Goal: Information Seeking & Learning: Learn about a topic

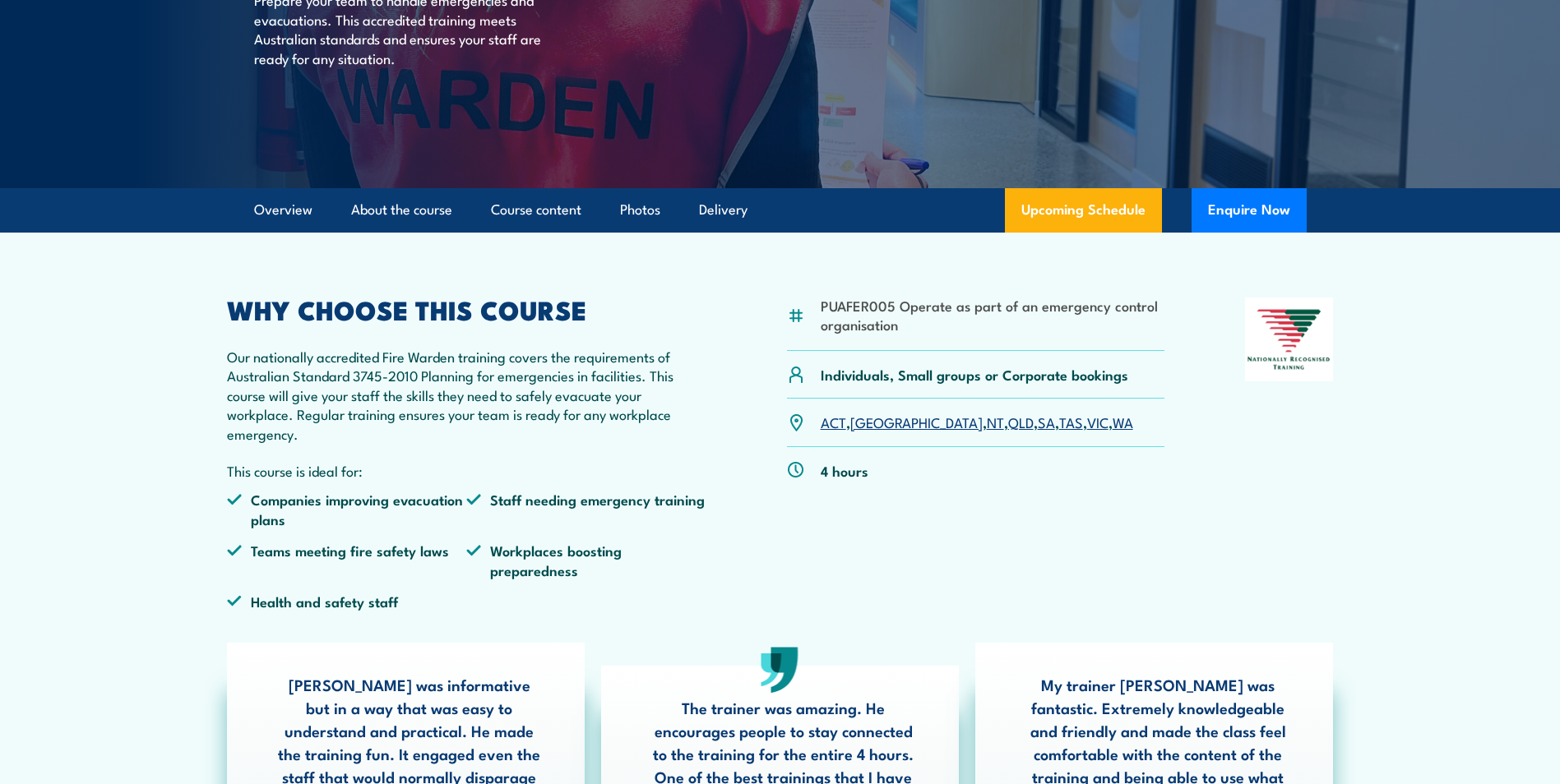
scroll to position [329, 0]
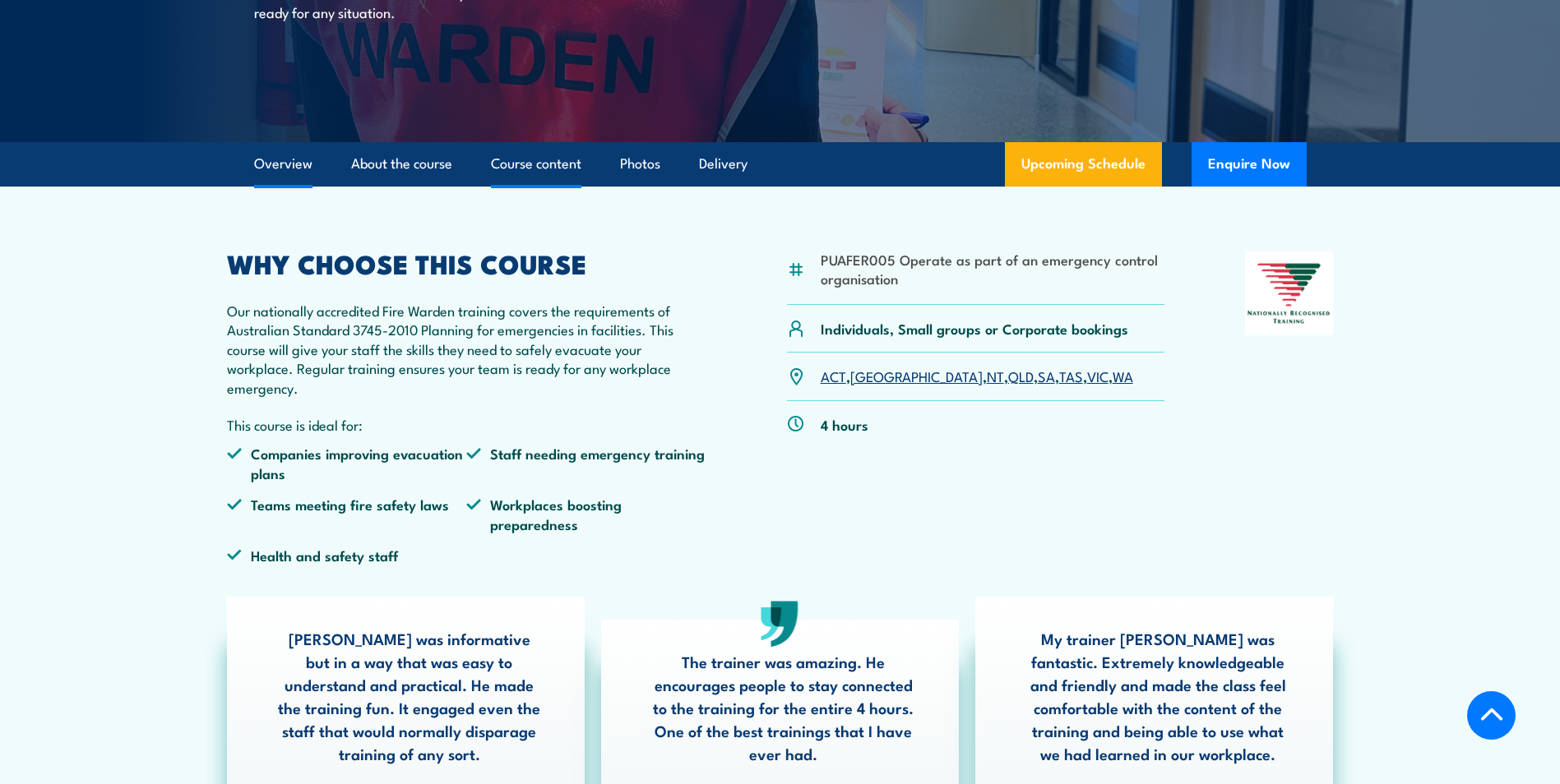
click at [575, 164] on link "Course content" at bounding box center [536, 165] width 90 height 44
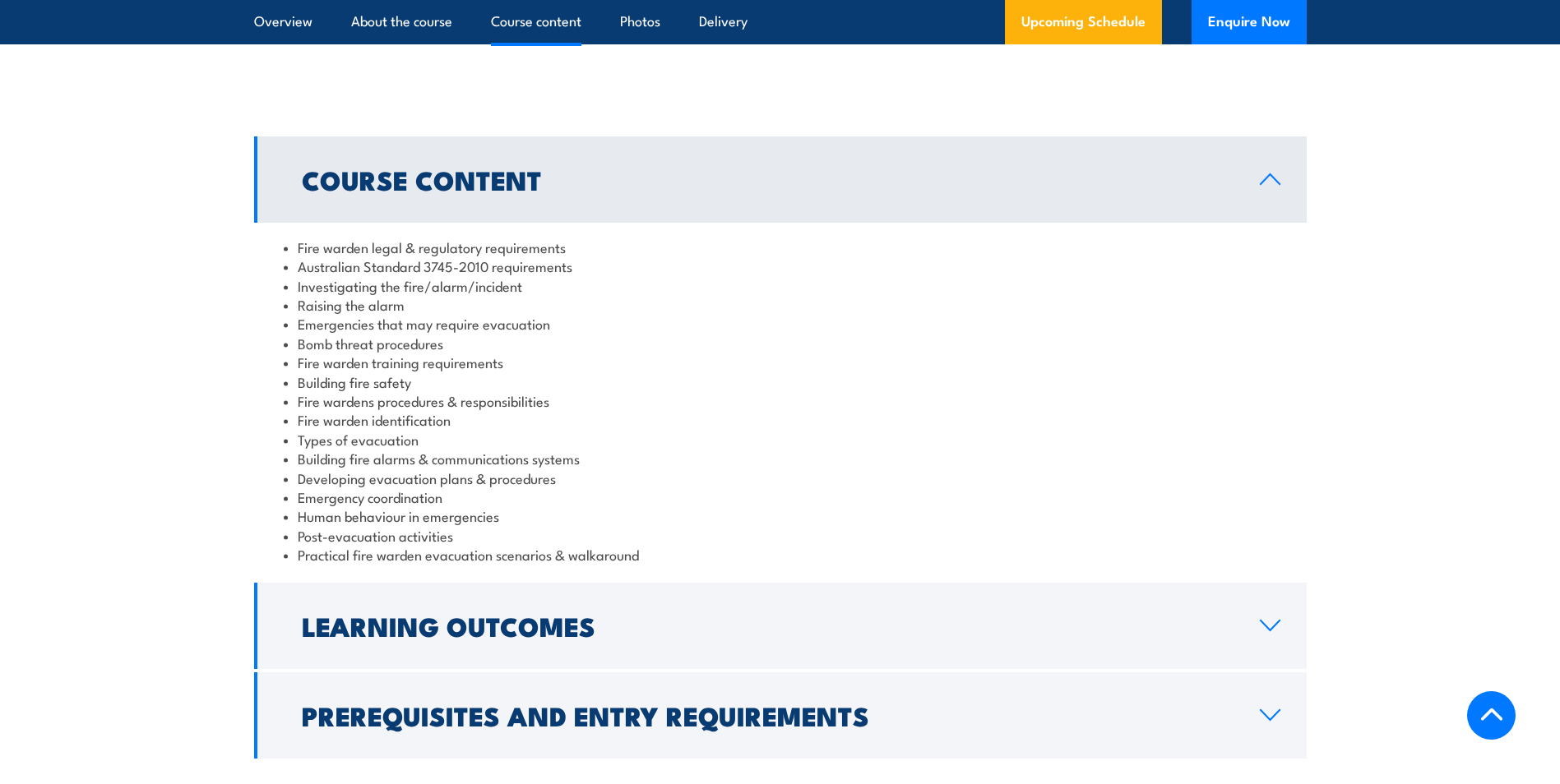
scroll to position [1628, 0]
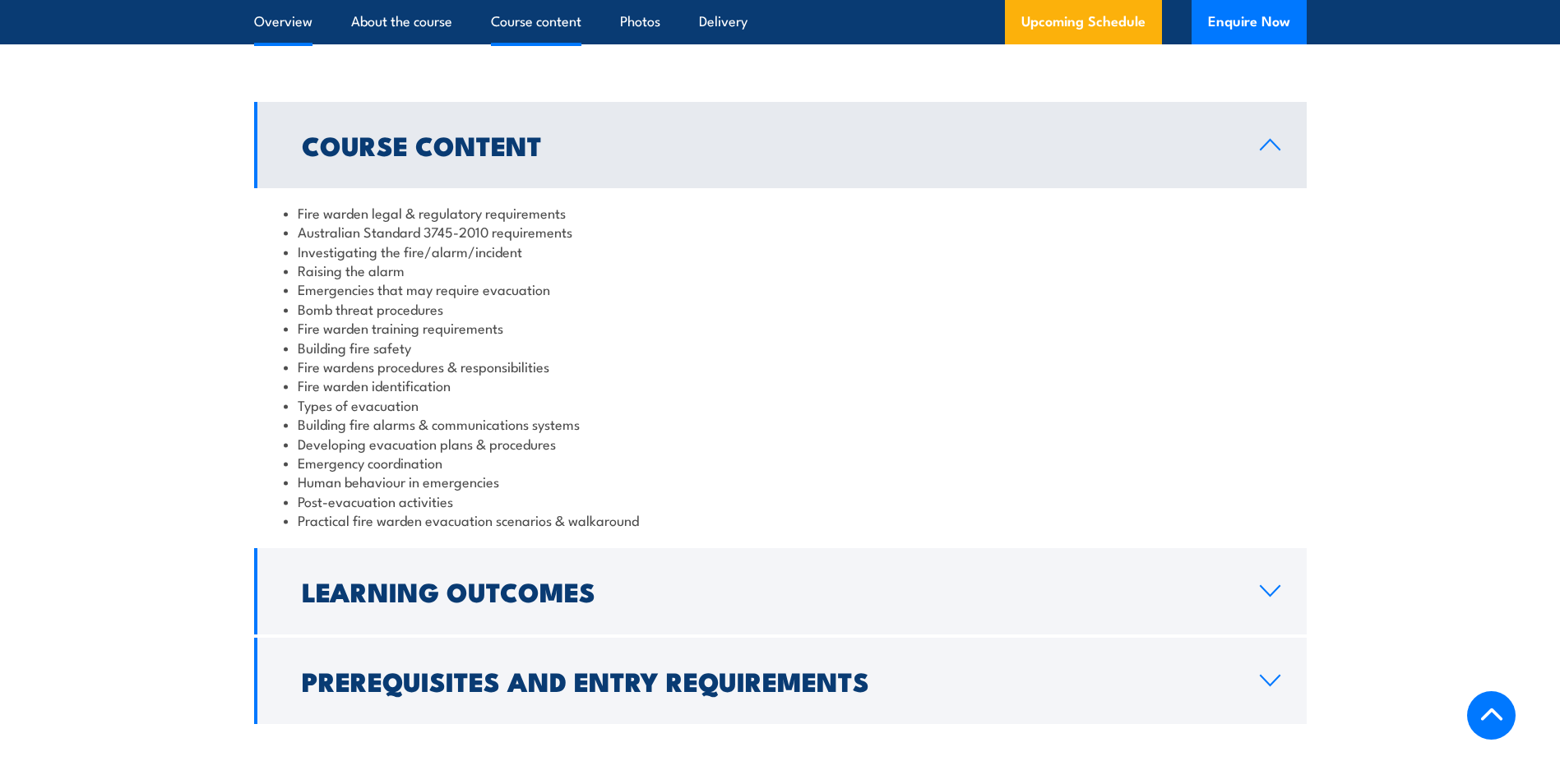
click at [298, 15] on link "Overview" at bounding box center [283, 22] width 58 height 44
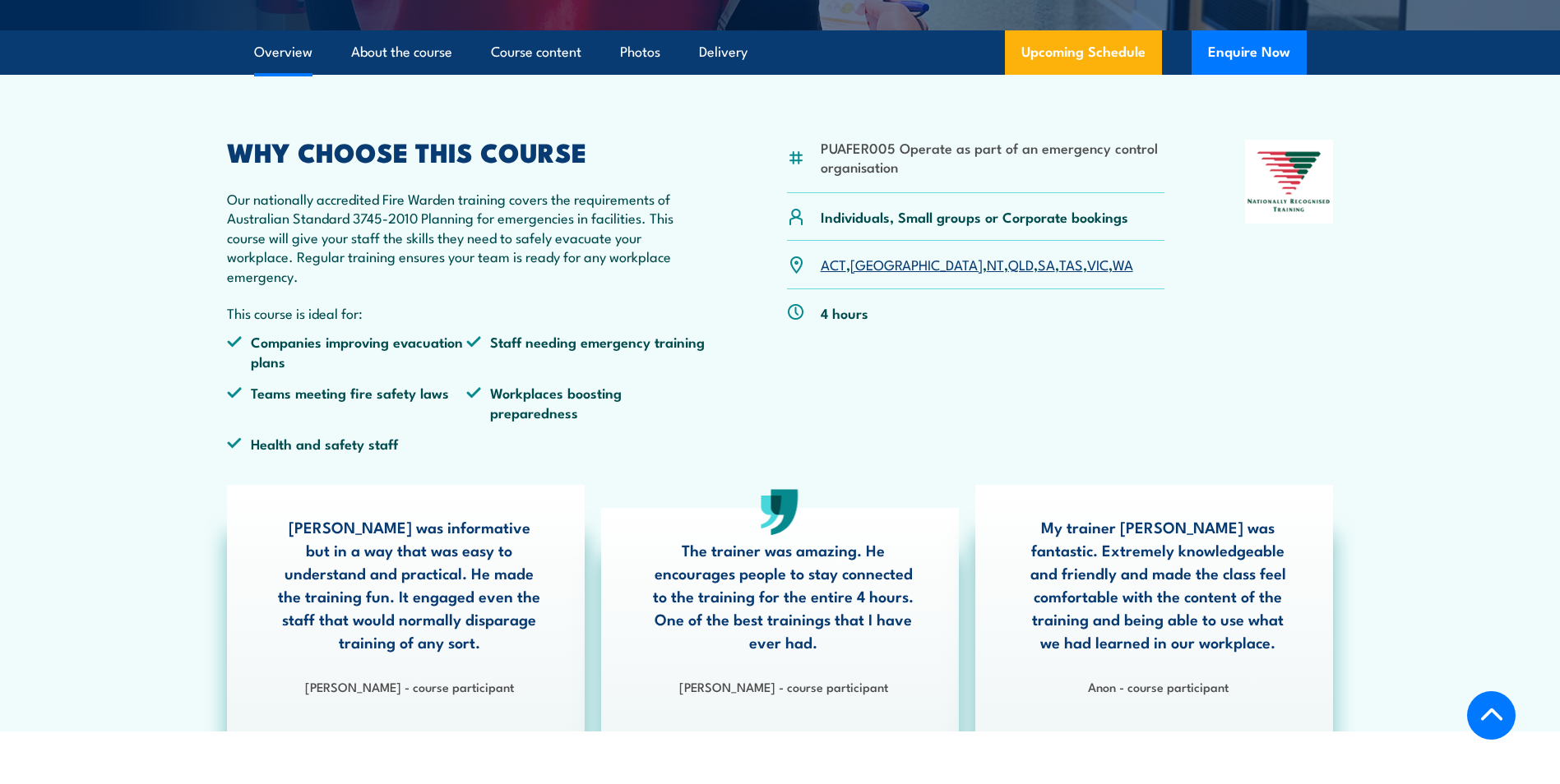
scroll to position [414, 0]
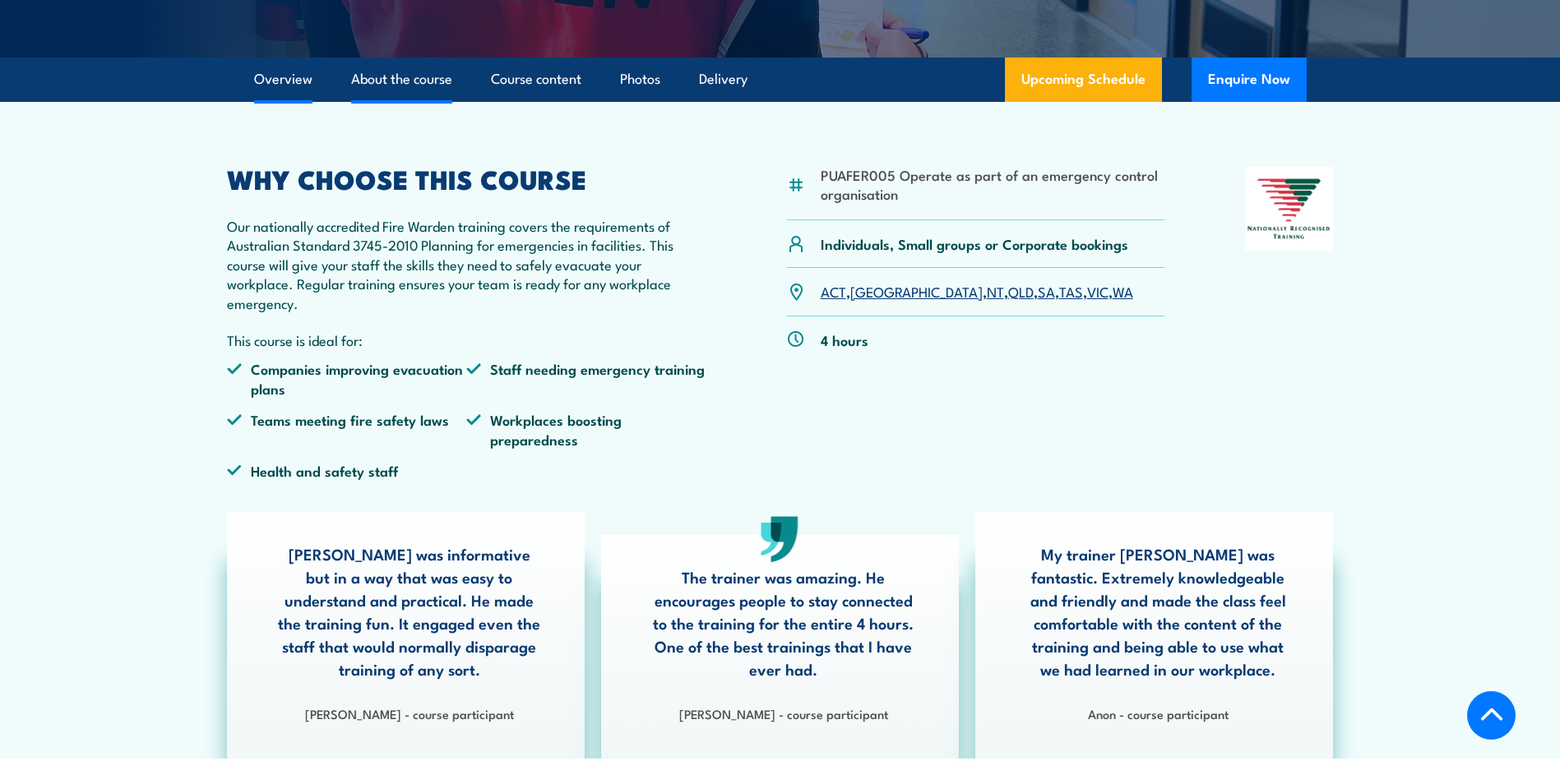
click at [387, 77] on link "About the course" at bounding box center [402, 79] width 102 height 44
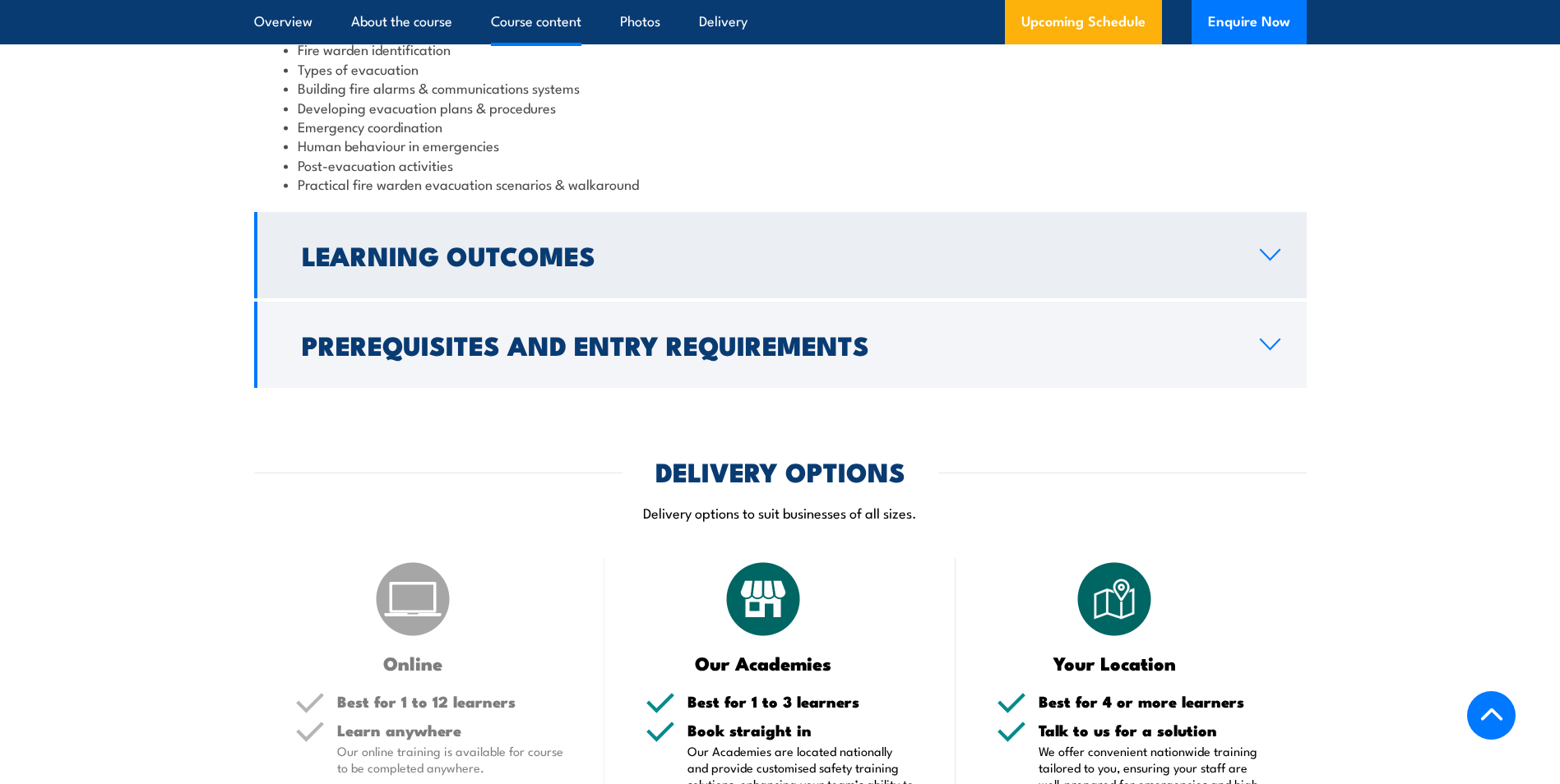
scroll to position [1963, 0]
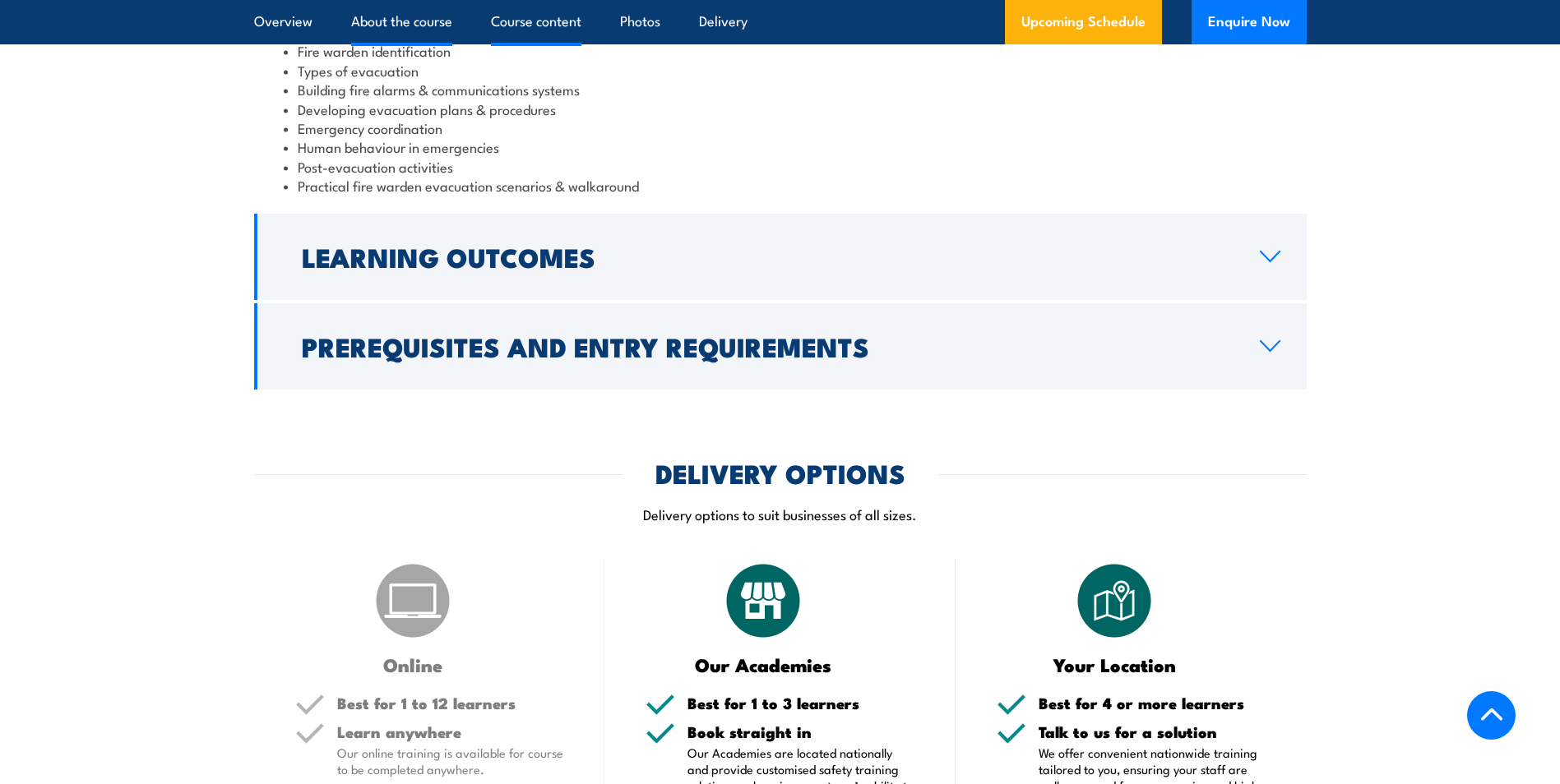
click at [376, 17] on link "About the course" at bounding box center [402, 22] width 102 height 44
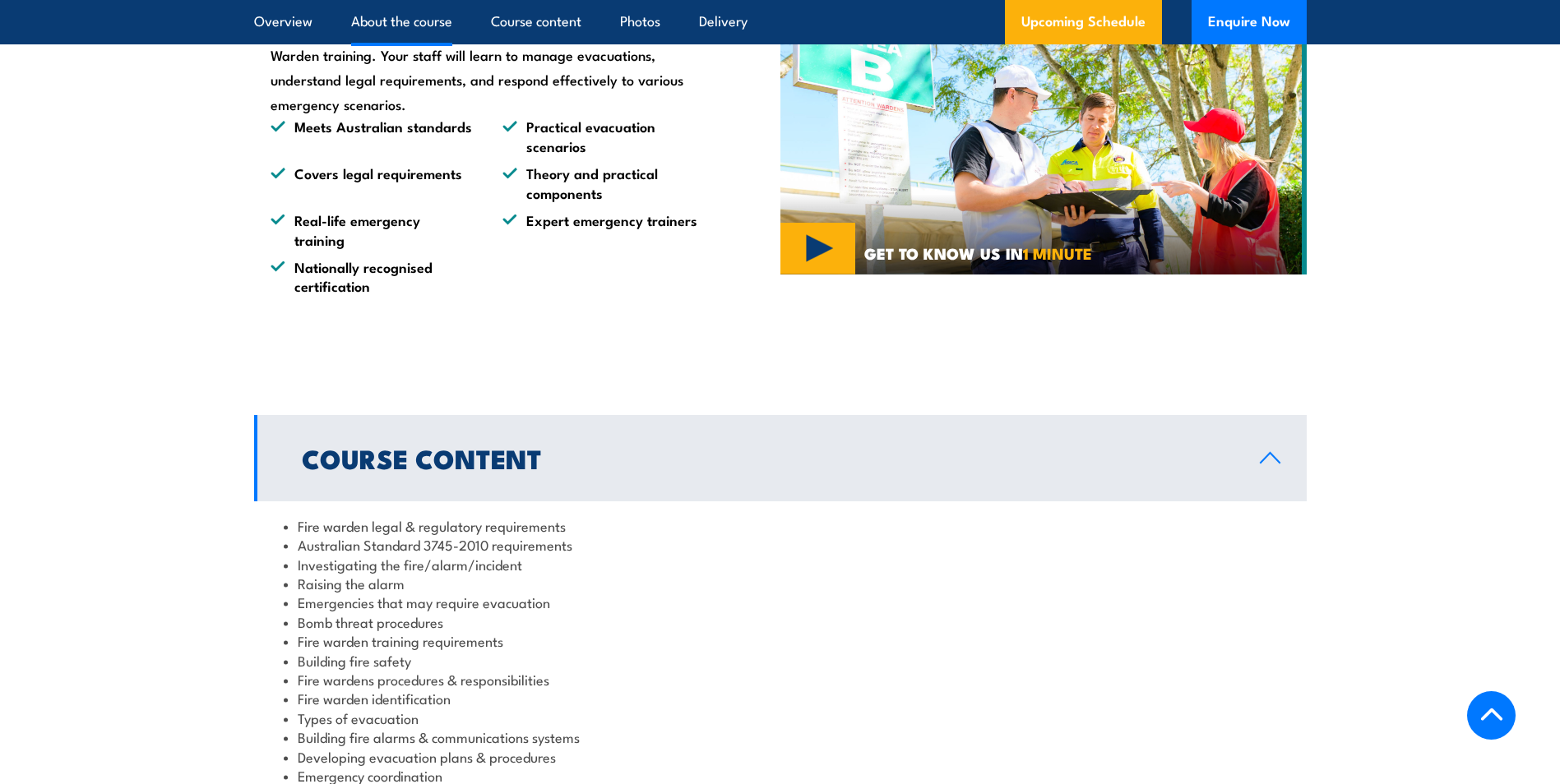
scroll to position [1141, 0]
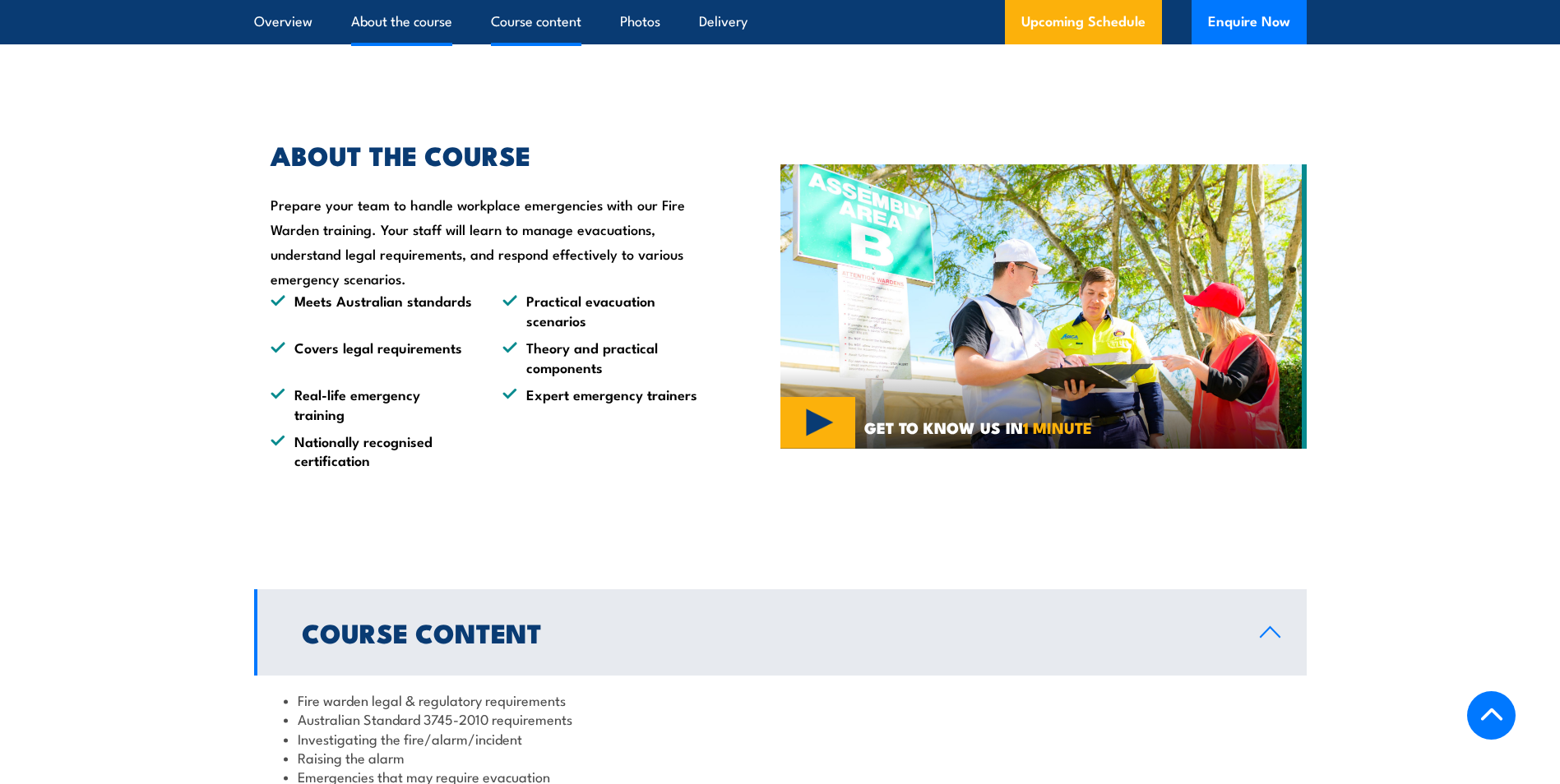
click at [501, 17] on link "Course content" at bounding box center [536, 22] width 90 height 44
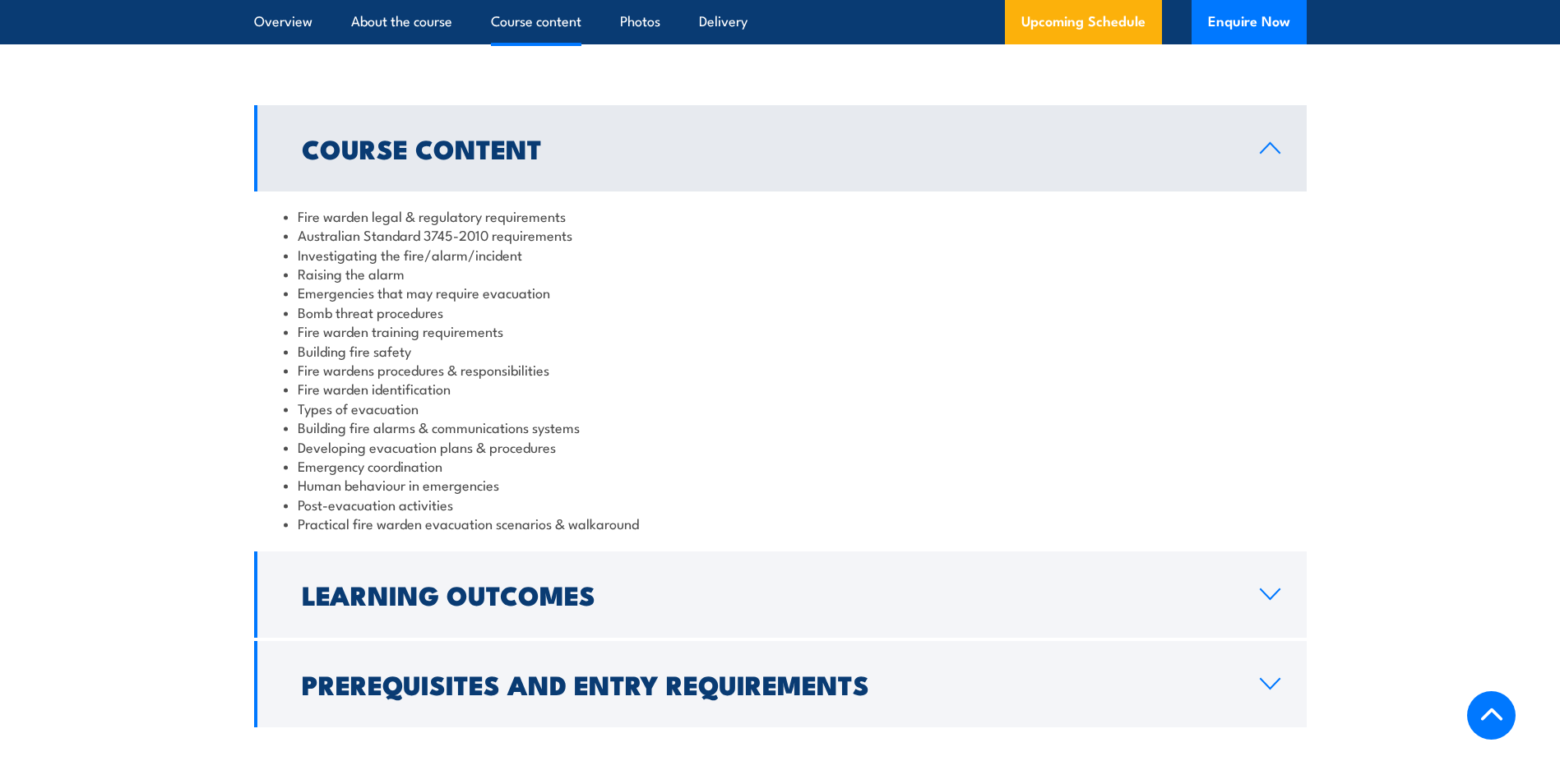
scroll to position [1628, 0]
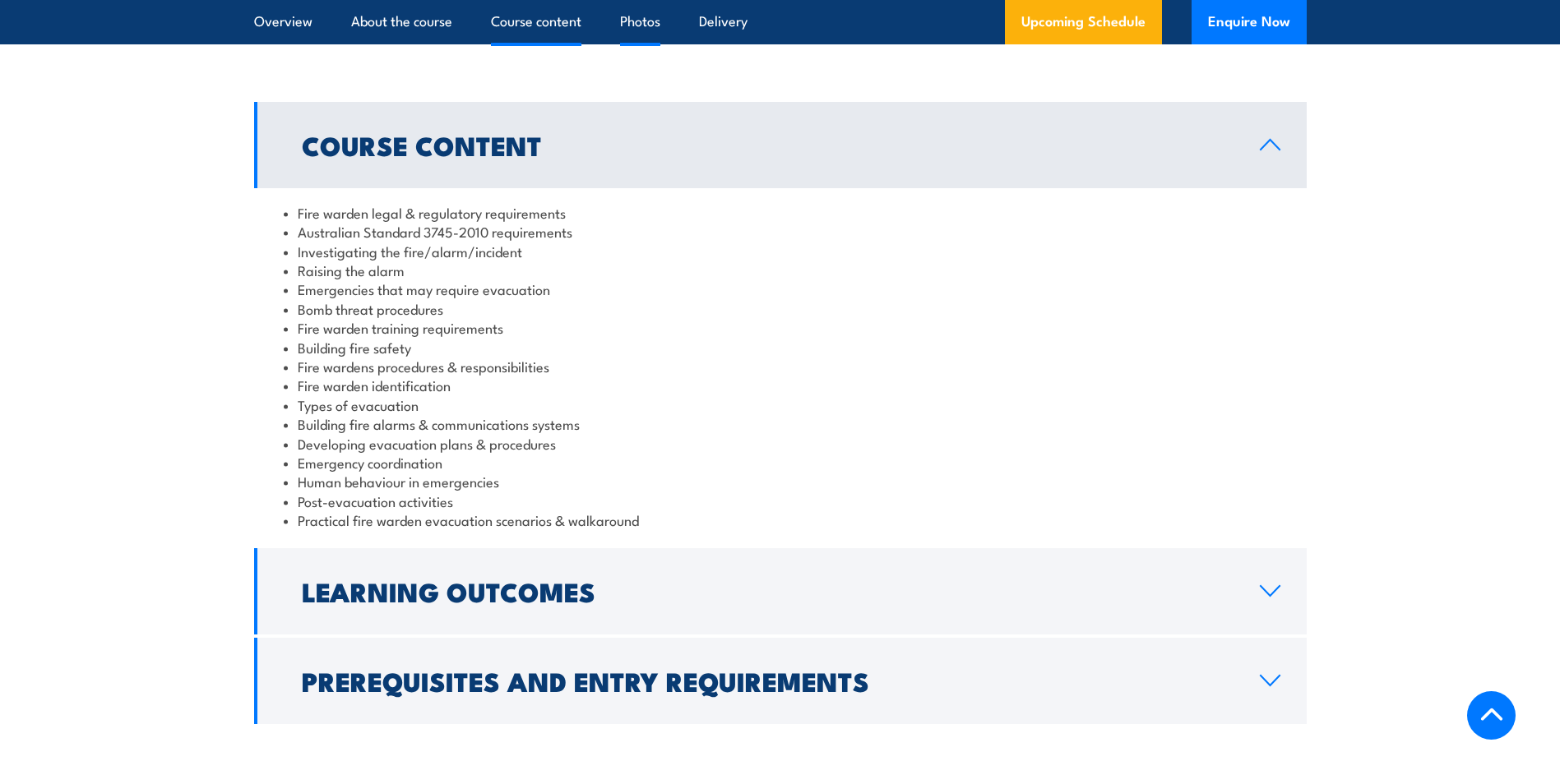
click at [628, 15] on link "Photos" at bounding box center [641, 22] width 40 height 44
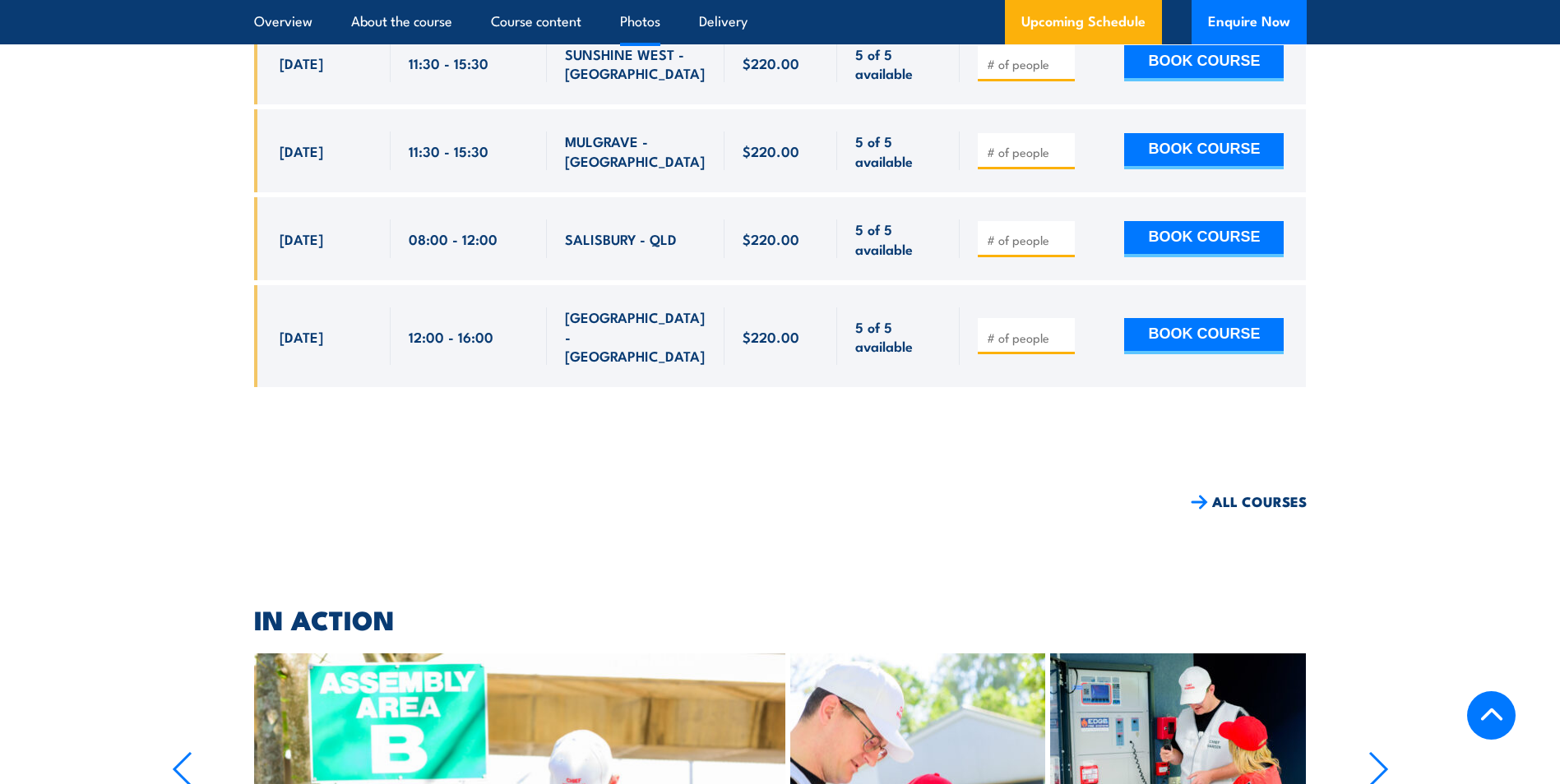
scroll to position [11267, 0]
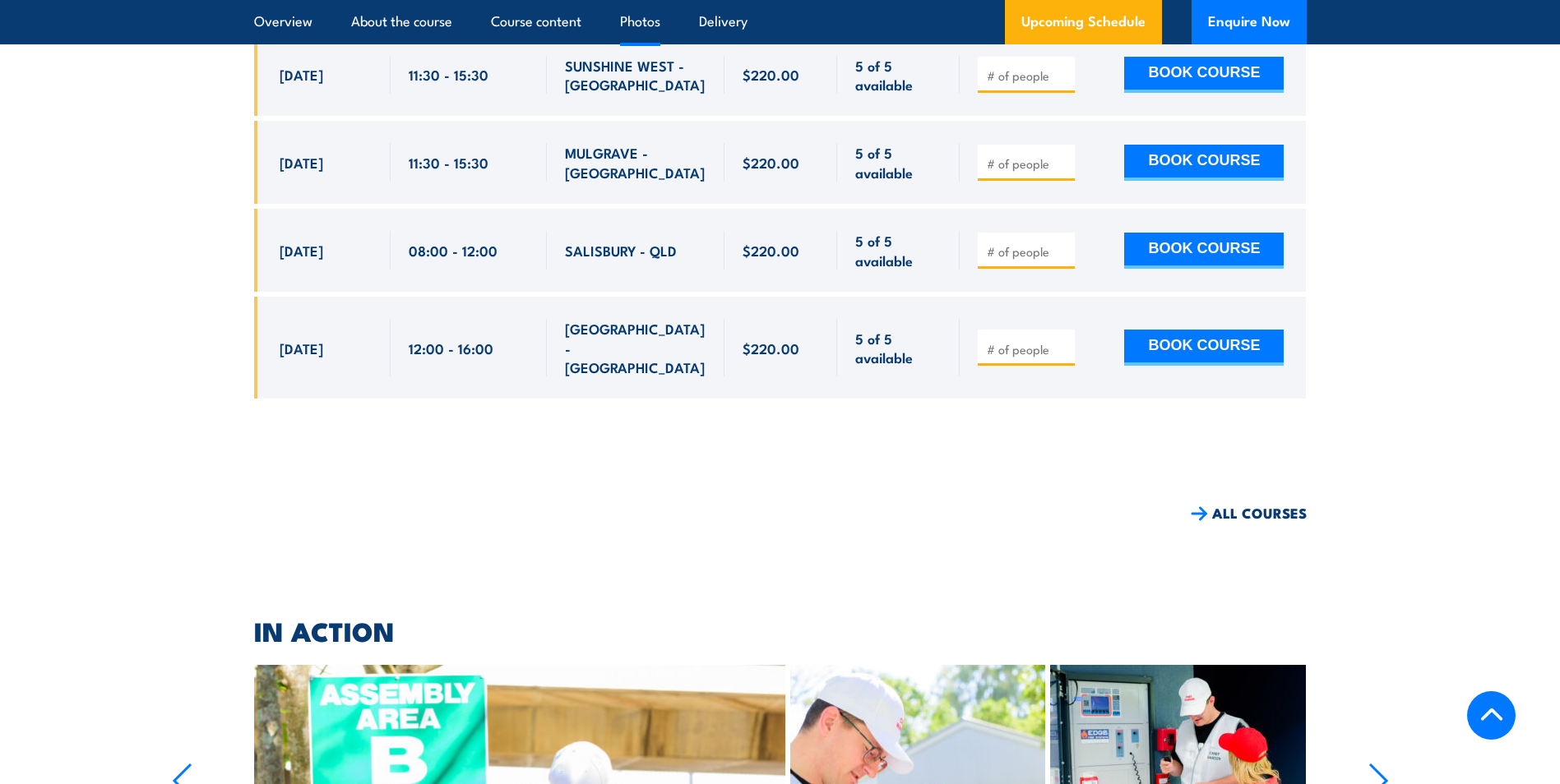
click at [1378, 763] on icon "button" at bounding box center [1378, 781] width 20 height 36
click at [1374, 765] on icon "button" at bounding box center [1378, 781] width 16 height 33
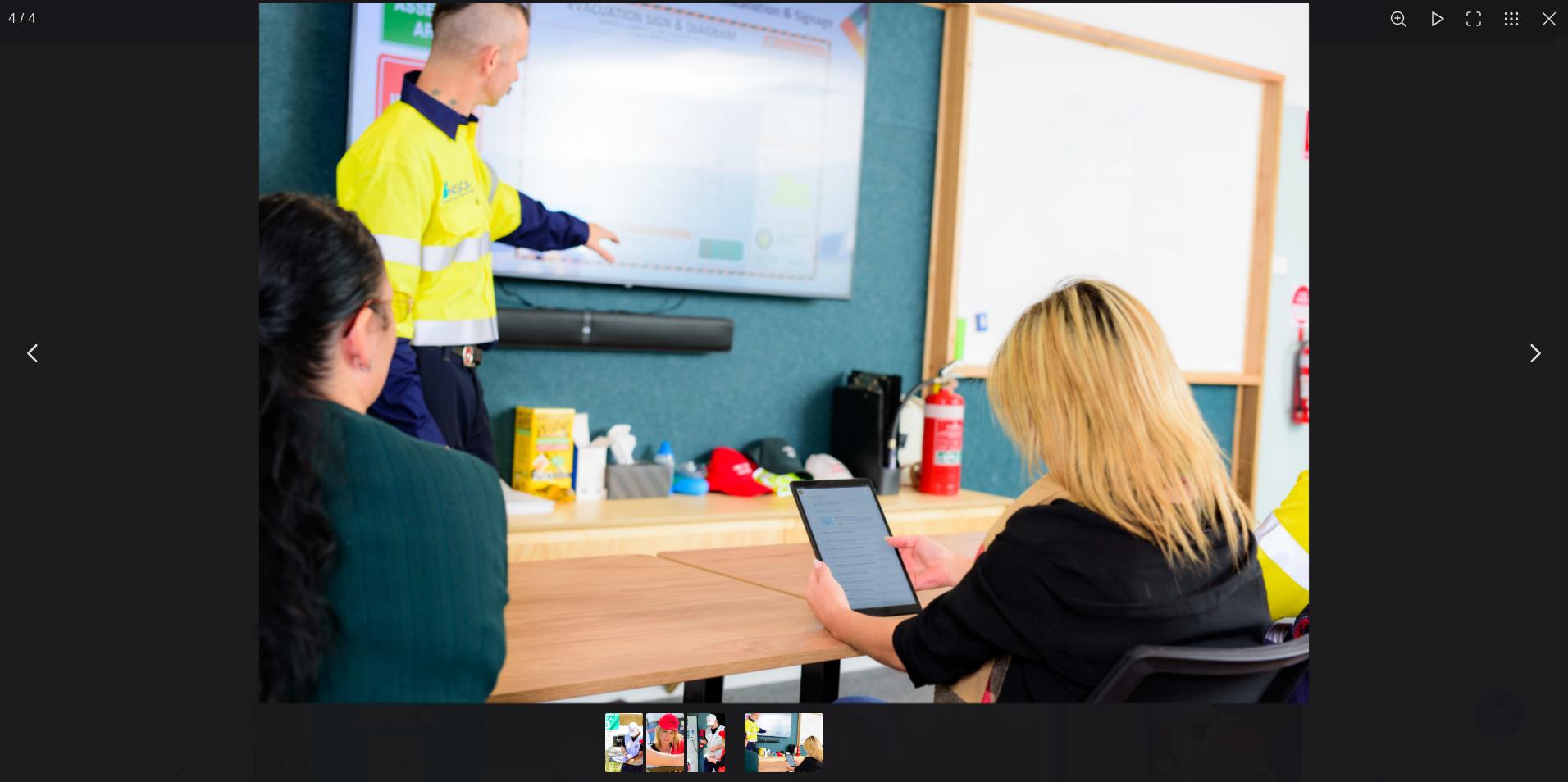
click at [1529, 357] on button "You can close this modal content with the ESC key" at bounding box center [1534, 353] width 41 height 41
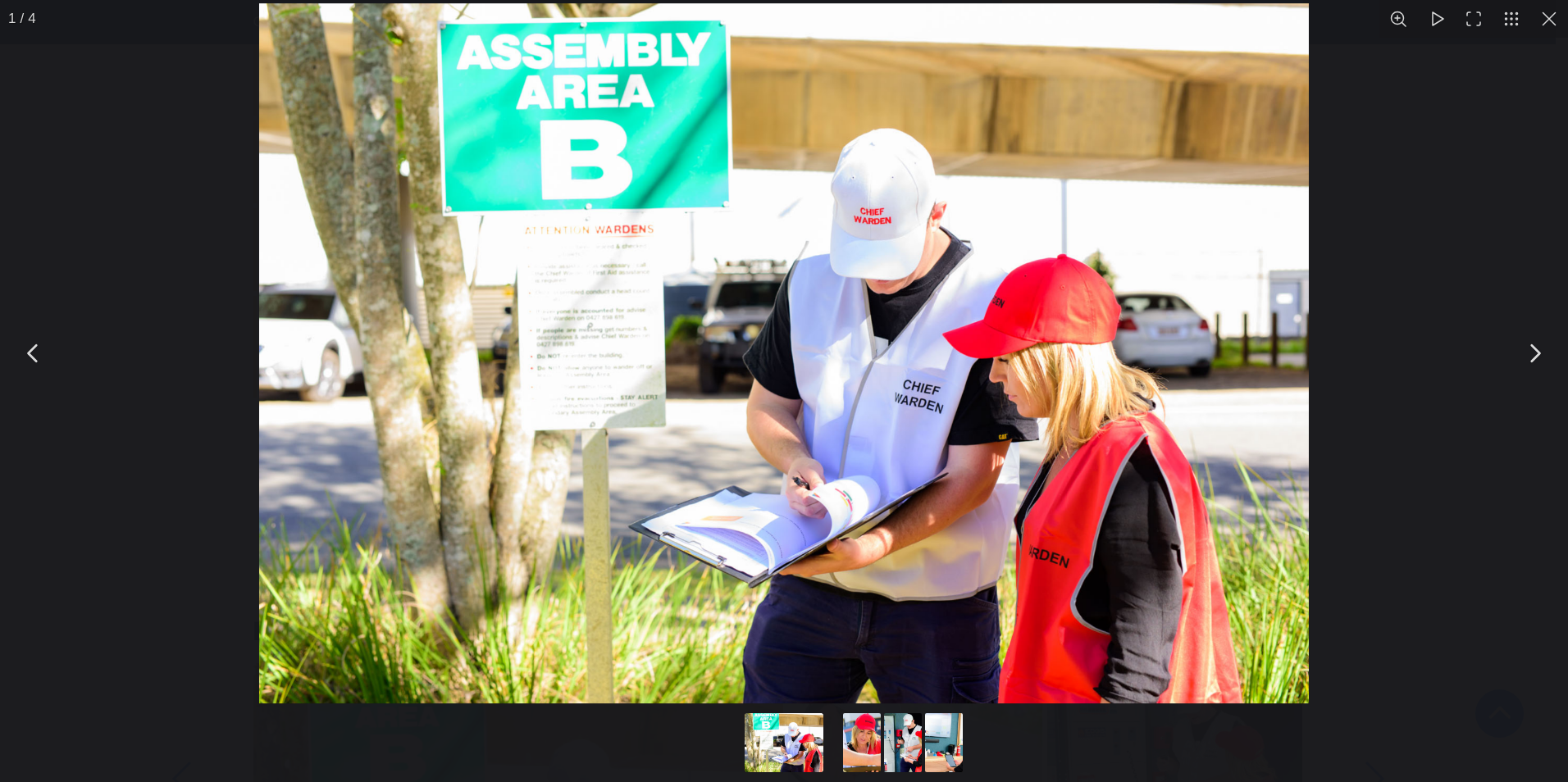
click at [1528, 354] on button "You can close this modal content with the ESC key" at bounding box center [1534, 353] width 41 height 41
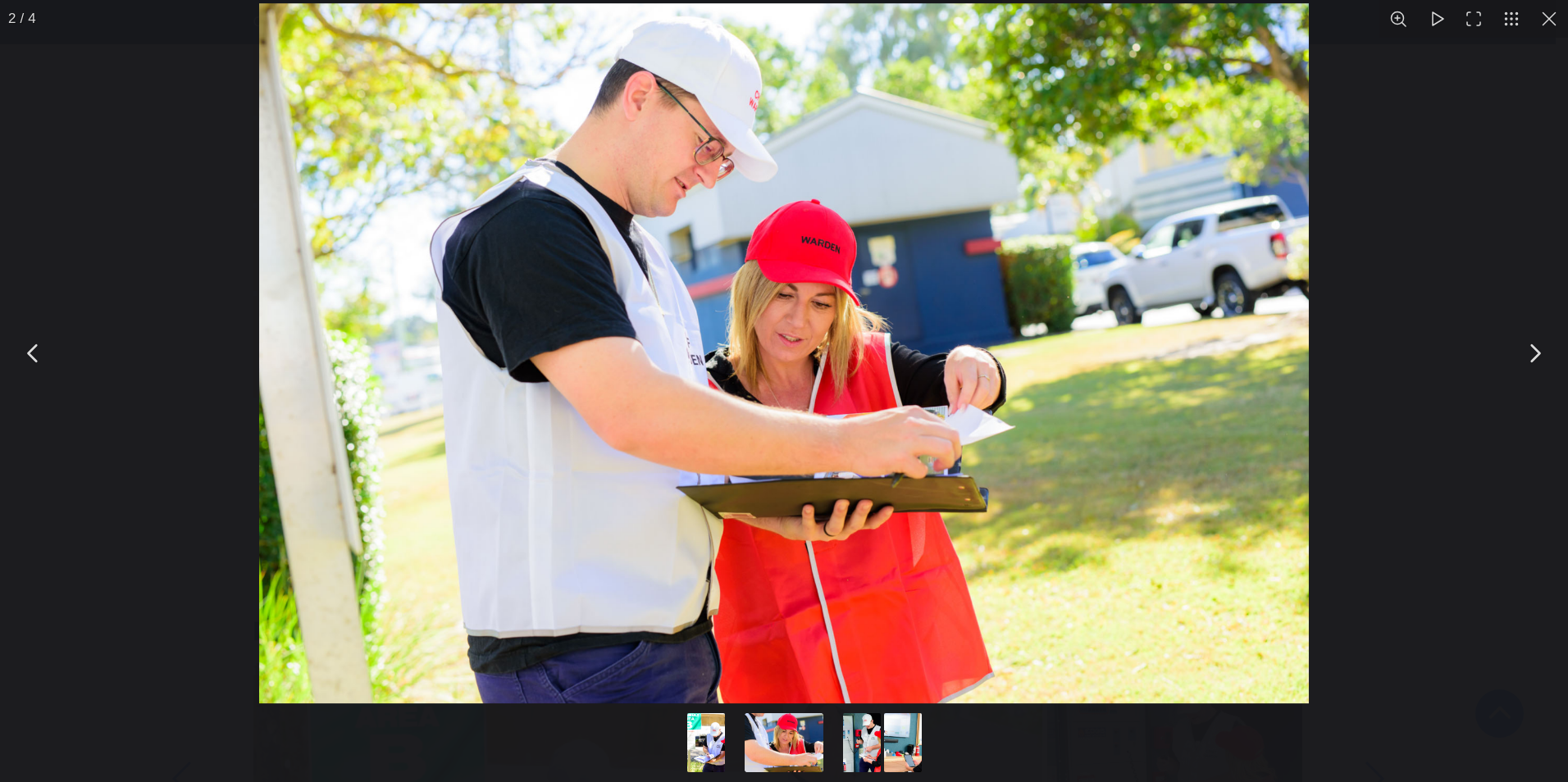
click at [1526, 352] on button "You can close this modal content with the ESC key" at bounding box center [1534, 353] width 41 height 41
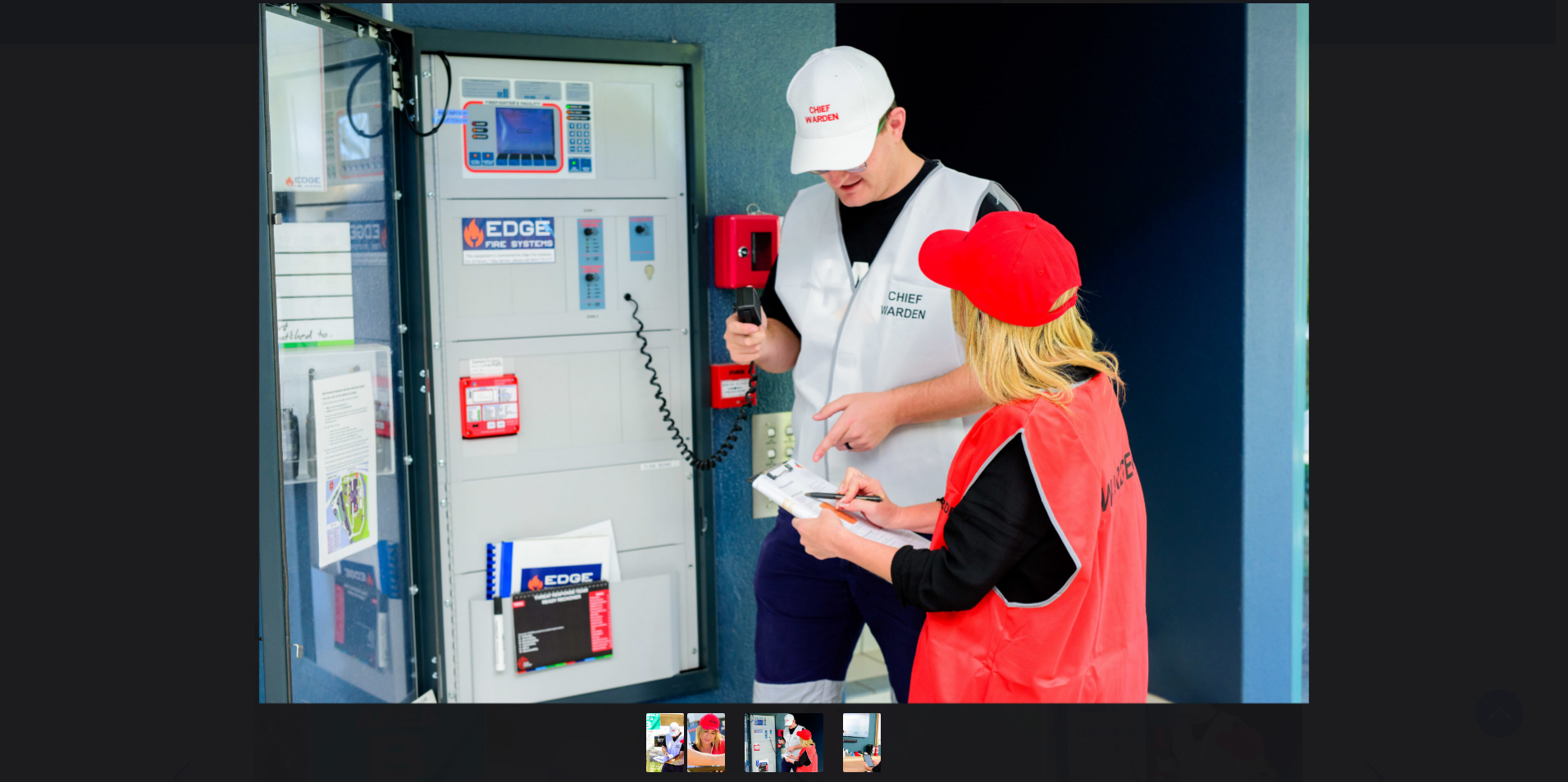
click at [1526, 340] on button "You can close this modal content with the ESC key" at bounding box center [1534, 353] width 41 height 41
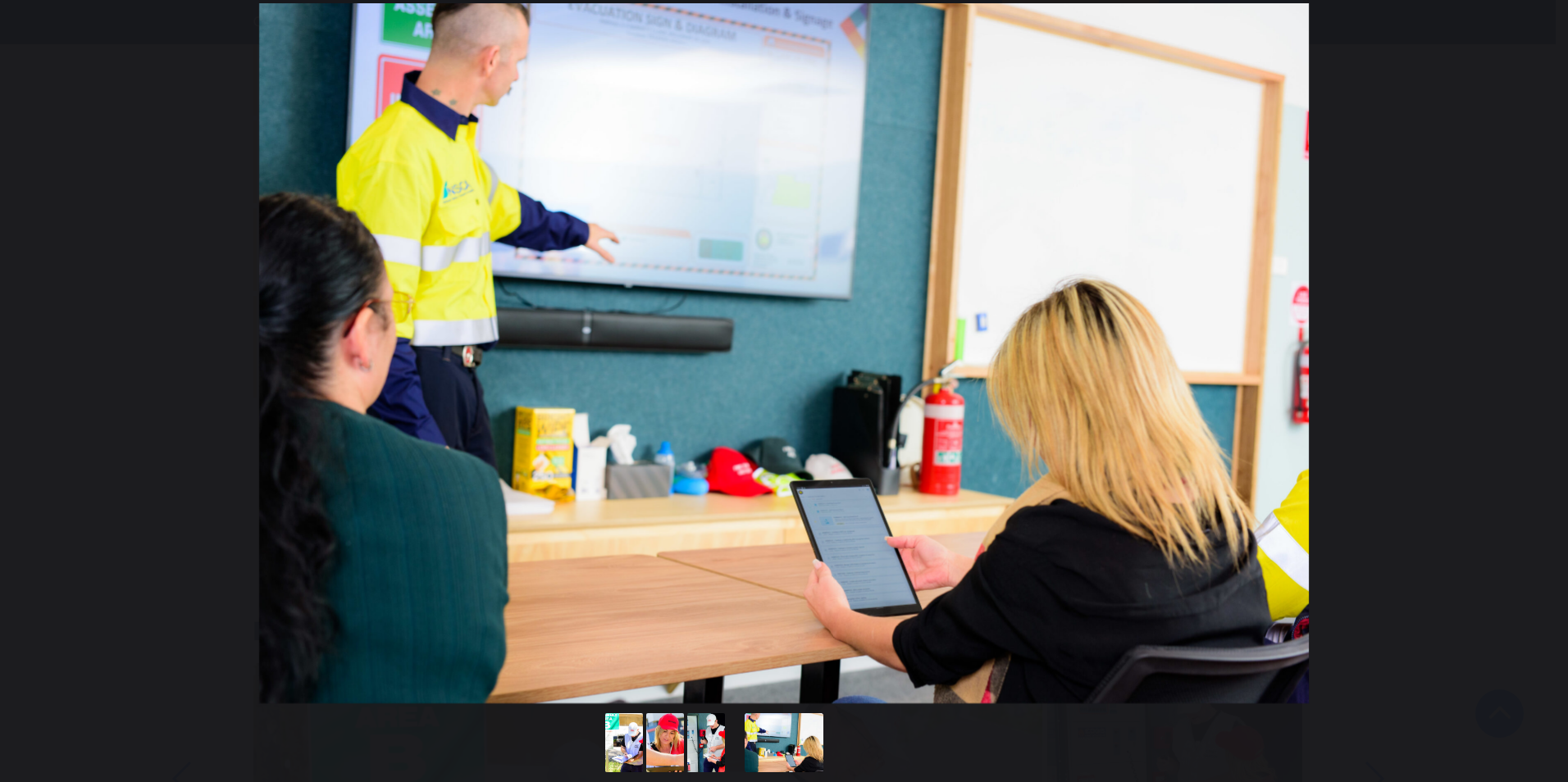
click at [1526, 340] on button "You can close this modal content with the ESC key" at bounding box center [1534, 353] width 41 height 41
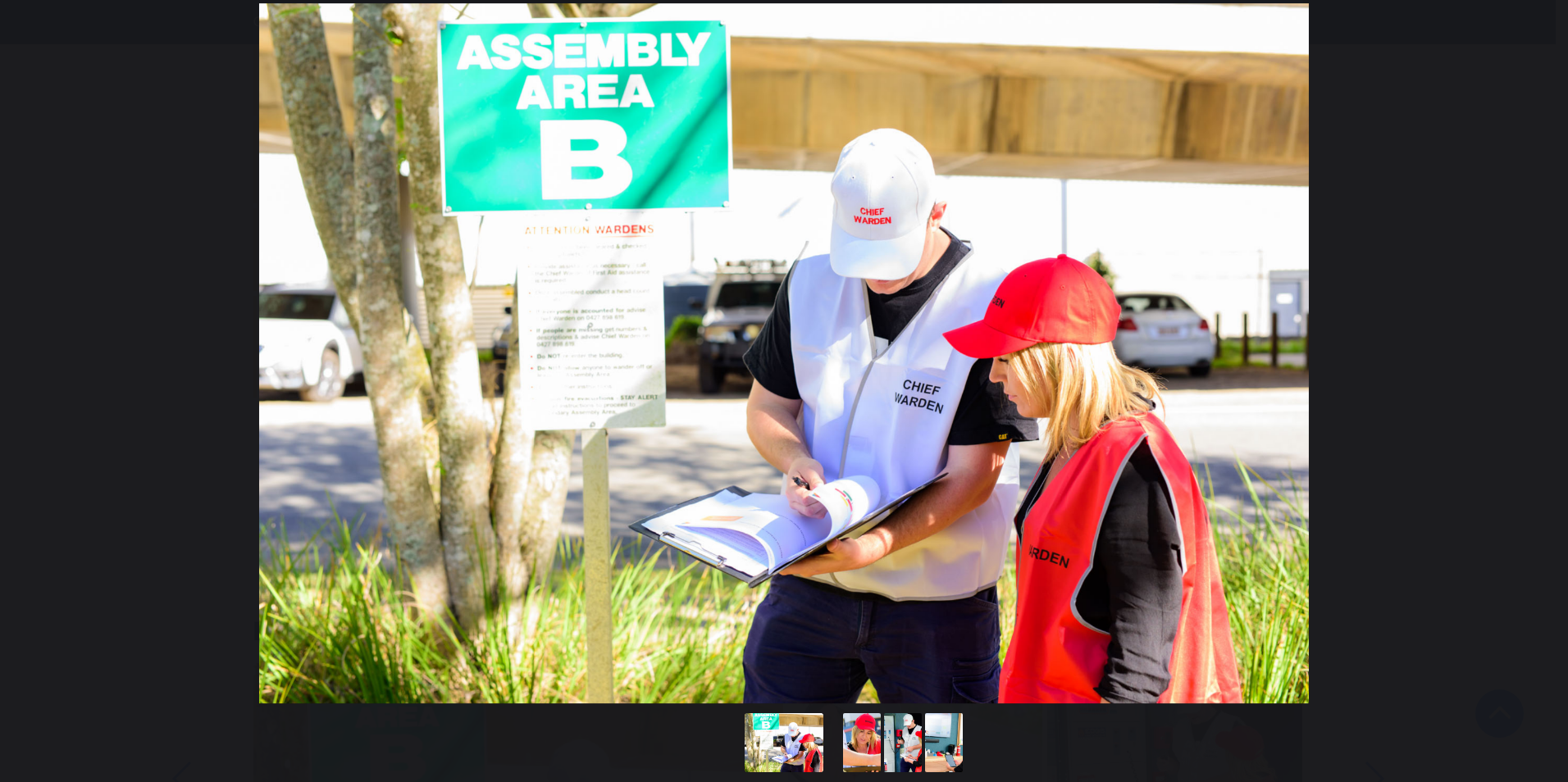
click at [1526, 340] on button "You can close this modal content with the ESC key" at bounding box center [1534, 353] width 41 height 41
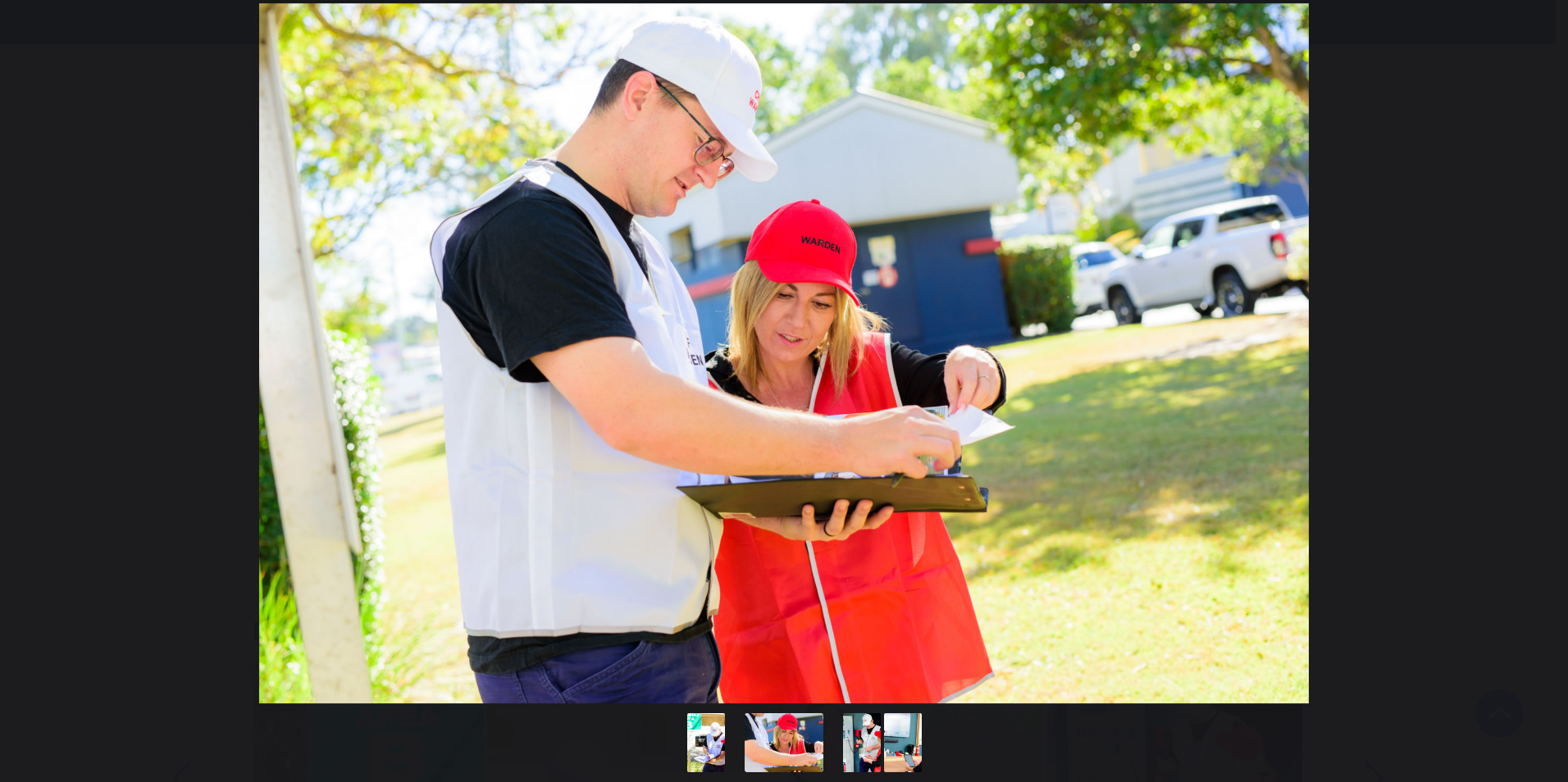
click at [1526, 340] on button "You can close this modal content with the ESC key" at bounding box center [1534, 353] width 41 height 41
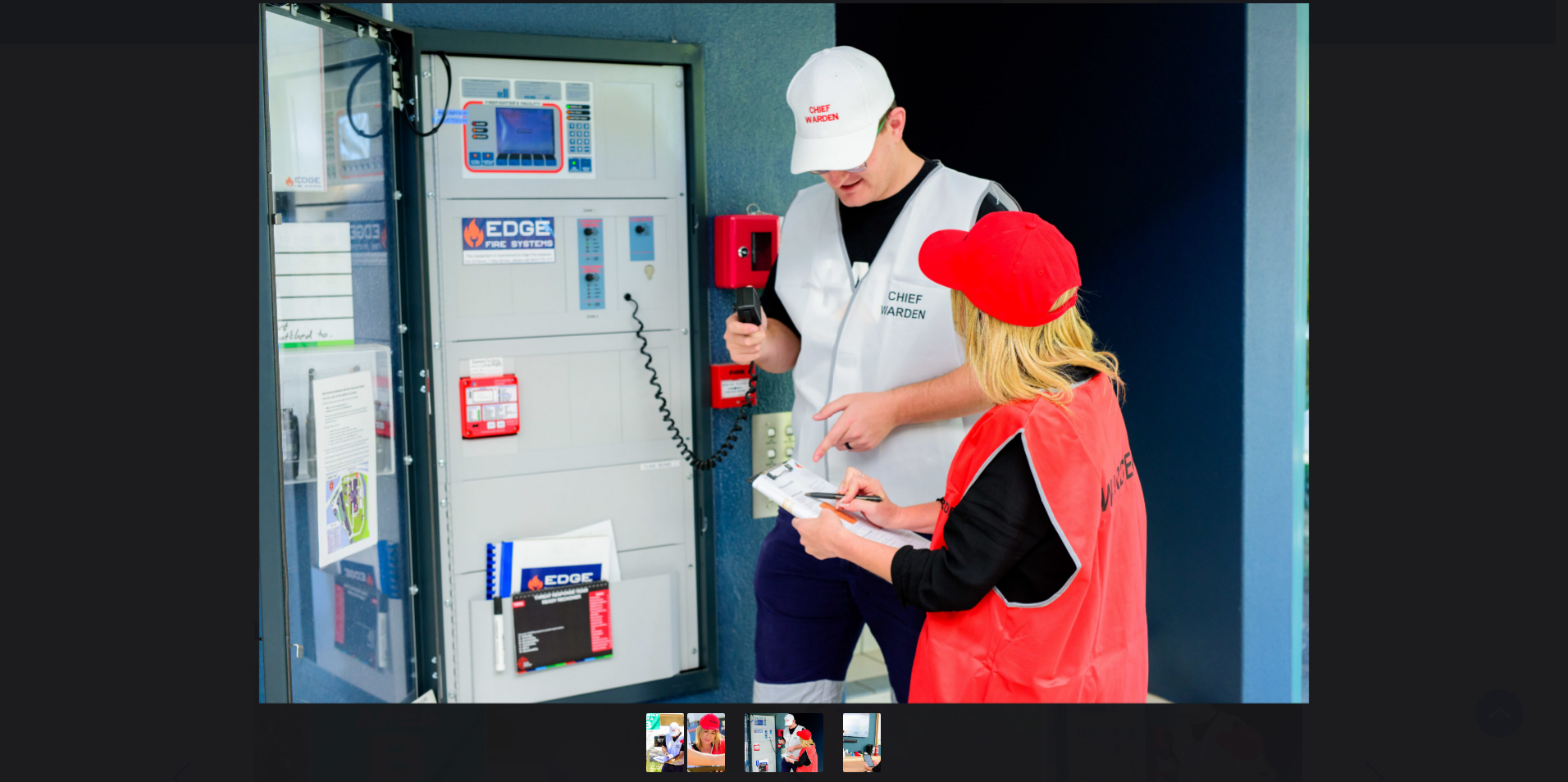
click at [1526, 340] on button "You can close this modal content with the ESC key" at bounding box center [1534, 353] width 41 height 41
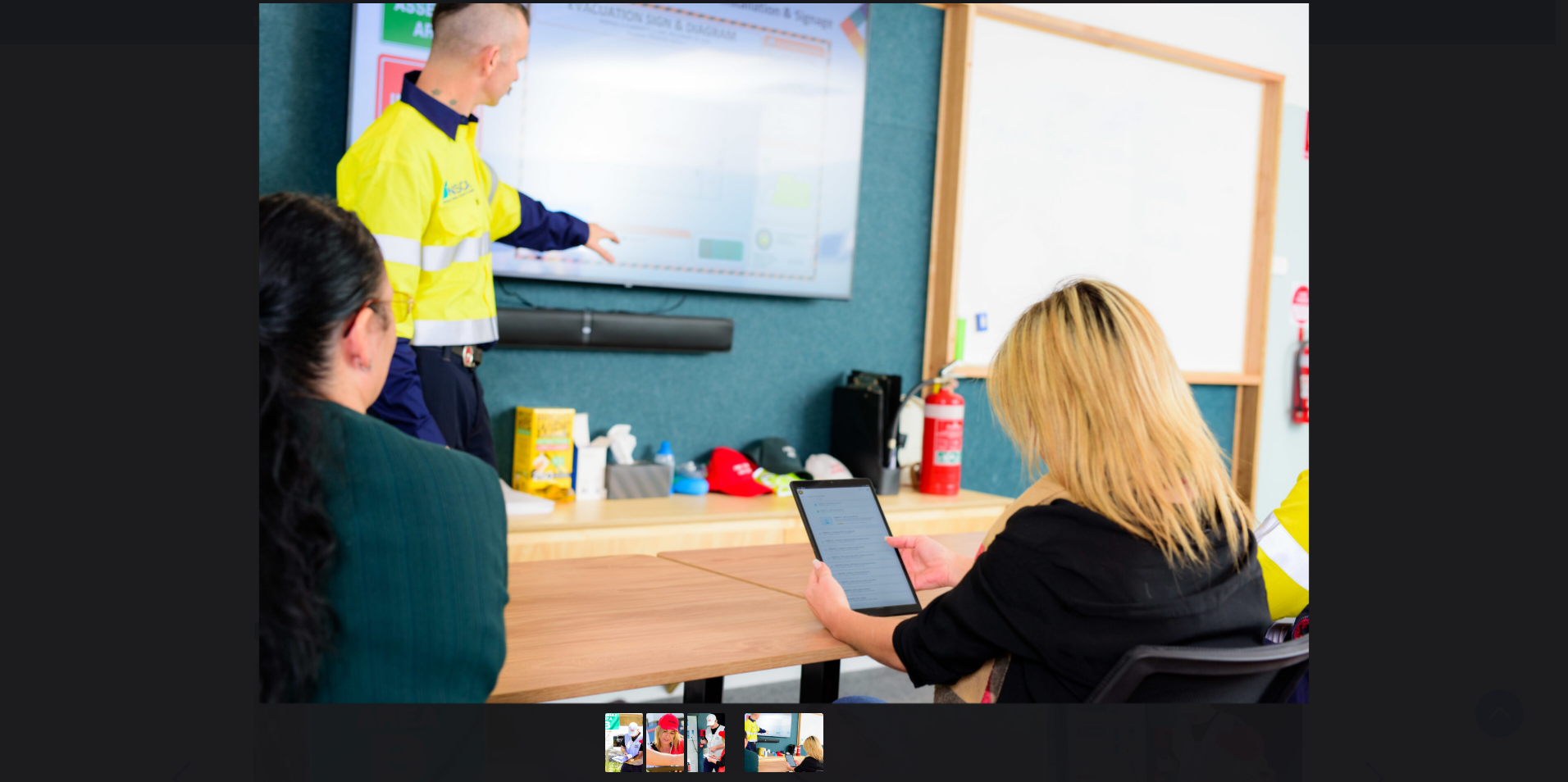
click at [1526, 340] on button "You can close this modal content with the ESC key" at bounding box center [1534, 353] width 41 height 41
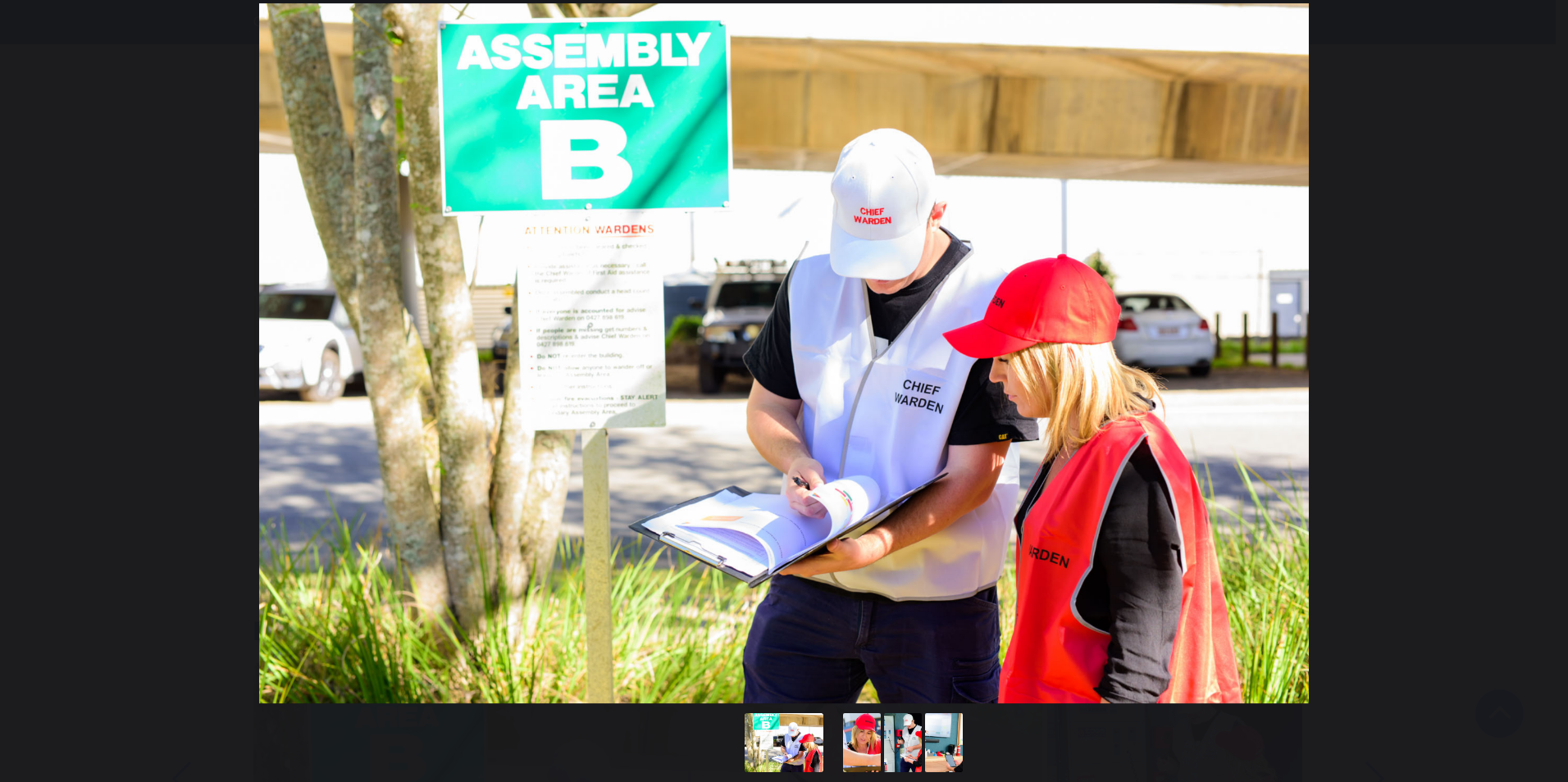
click at [1526, 340] on button "You can close this modal content with the ESC key" at bounding box center [1534, 353] width 41 height 41
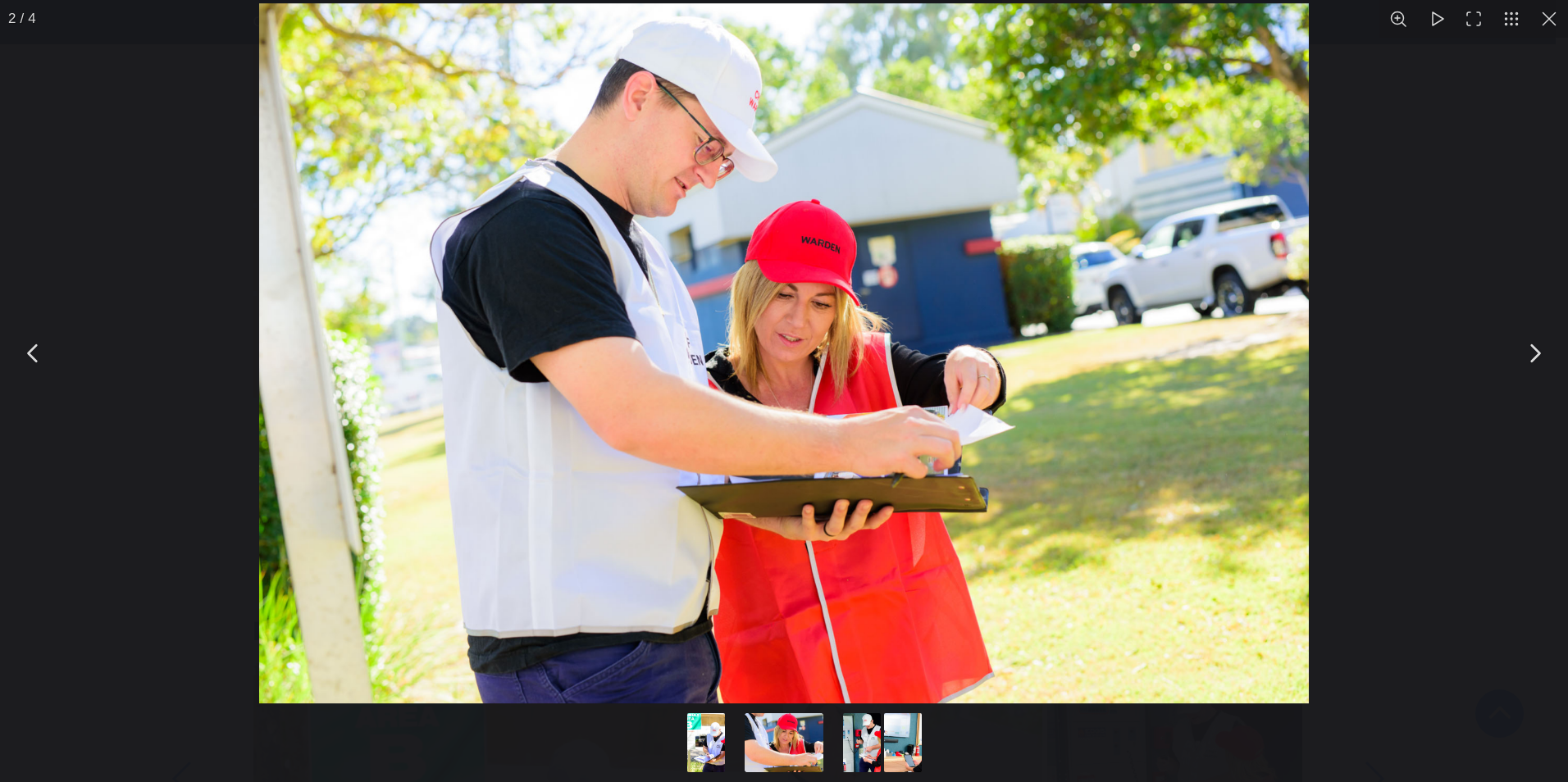
click at [1550, 23] on button "You can close this modal content with the ESC key" at bounding box center [1550, 19] width 38 height 38
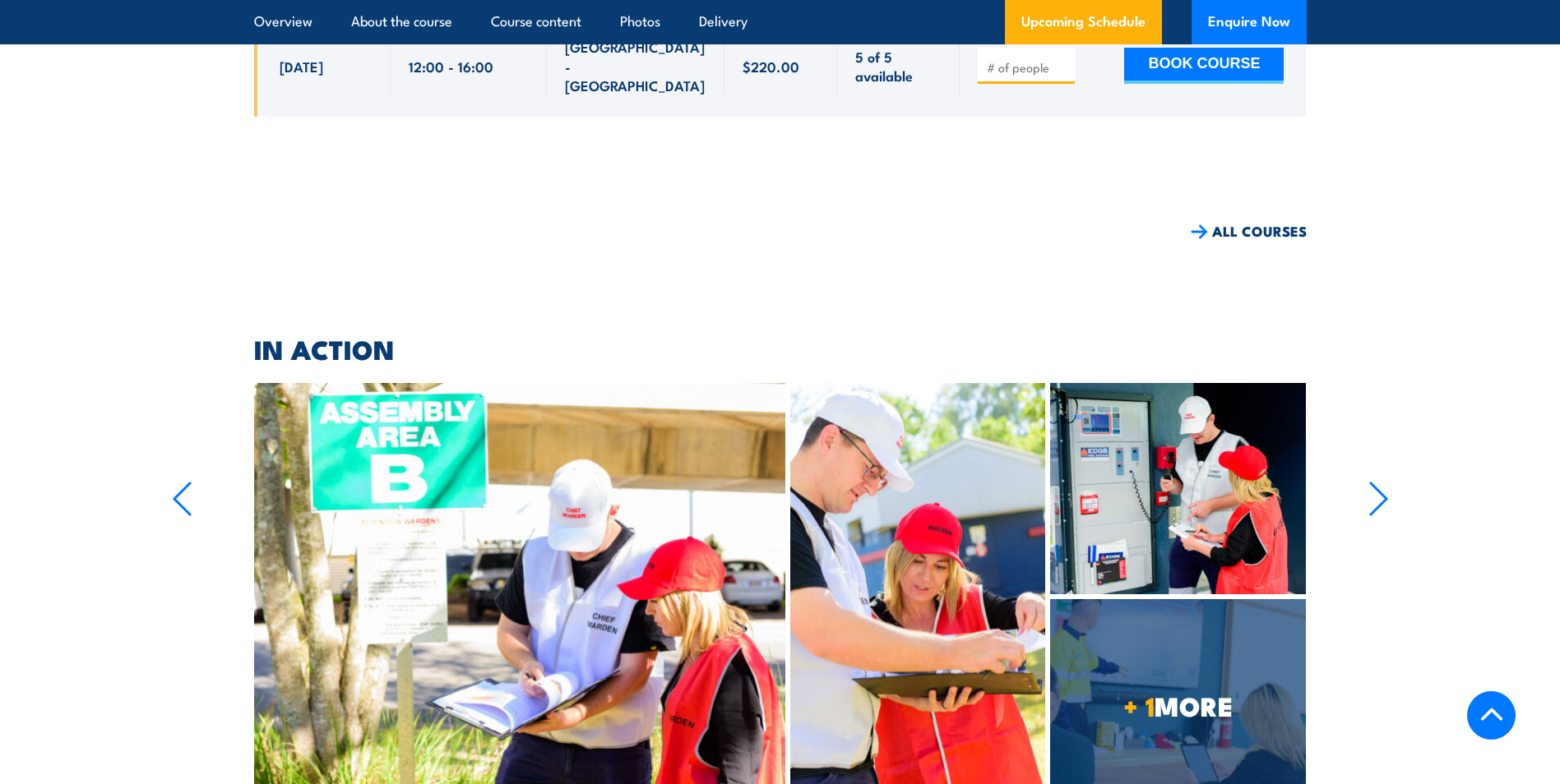
scroll to position [11596, 0]
